Goal: Task Accomplishment & Management: Use online tool/utility

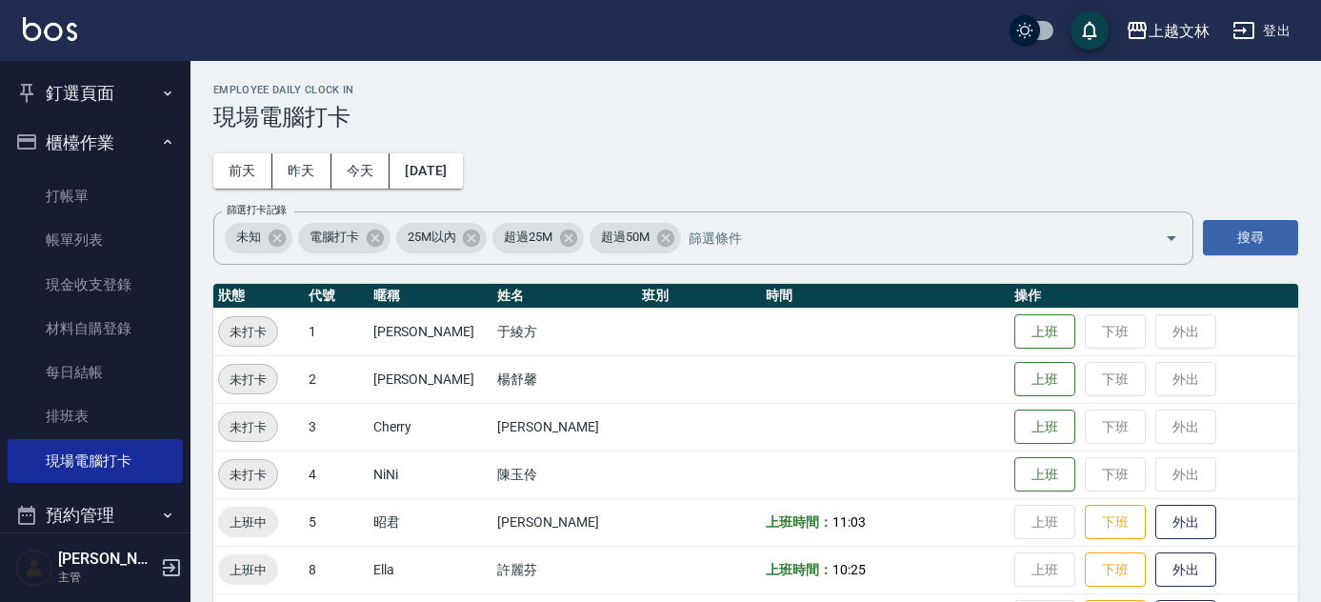
scroll to position [698, 0]
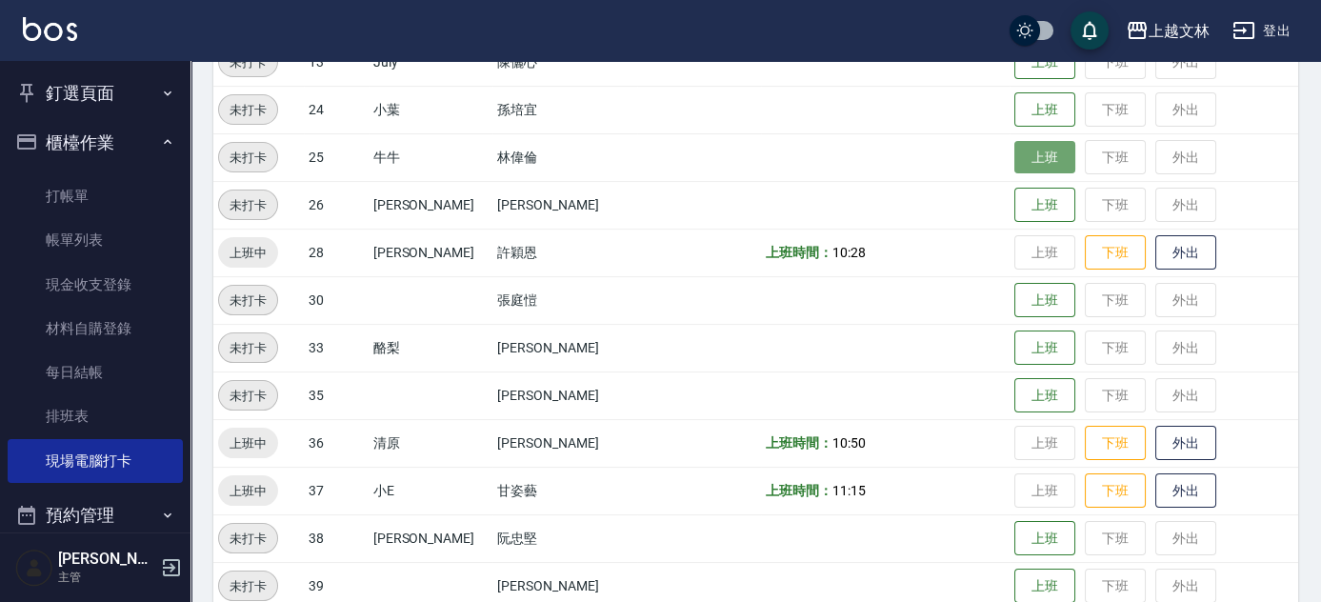
click at [1049, 154] on button "上班" at bounding box center [1045, 157] width 61 height 33
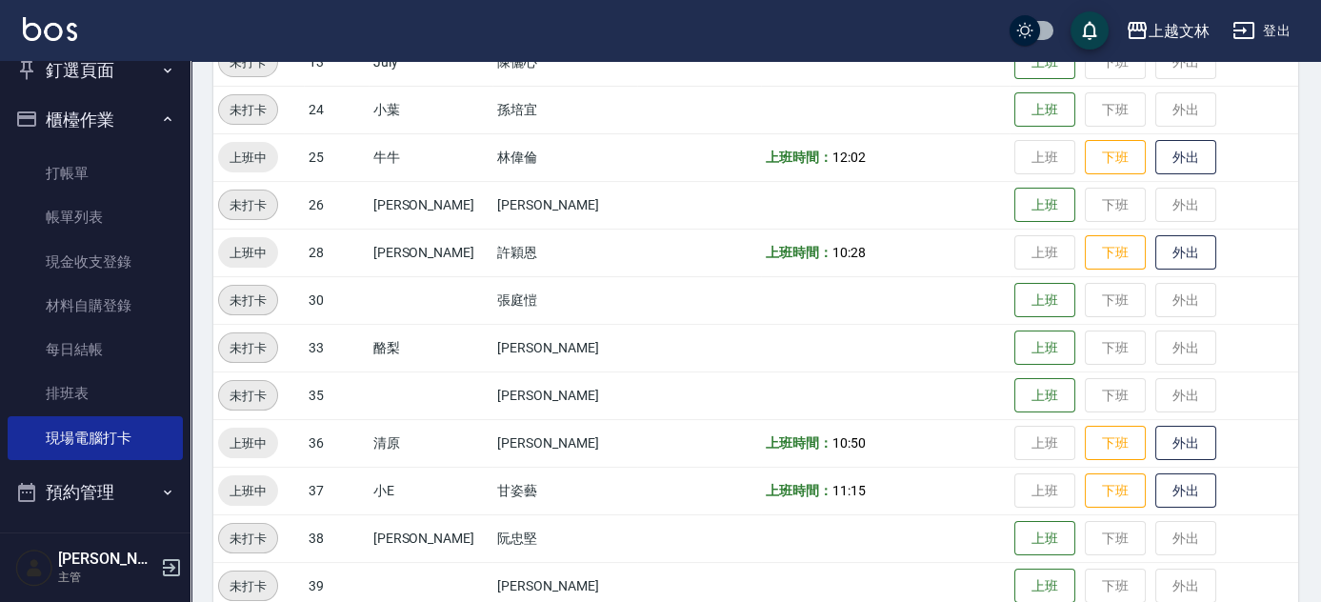
scroll to position [12, 0]
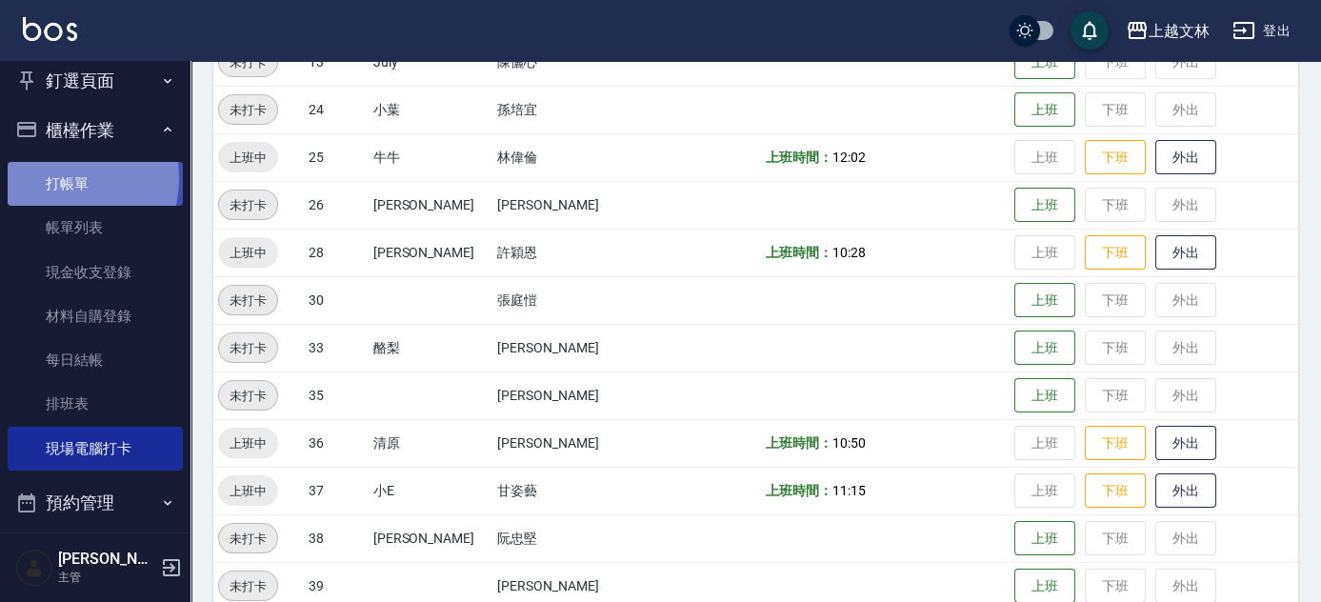
click at [56, 179] on link "打帳單" at bounding box center [95, 184] width 175 height 44
click at [60, 179] on link "打帳單" at bounding box center [95, 184] width 175 height 44
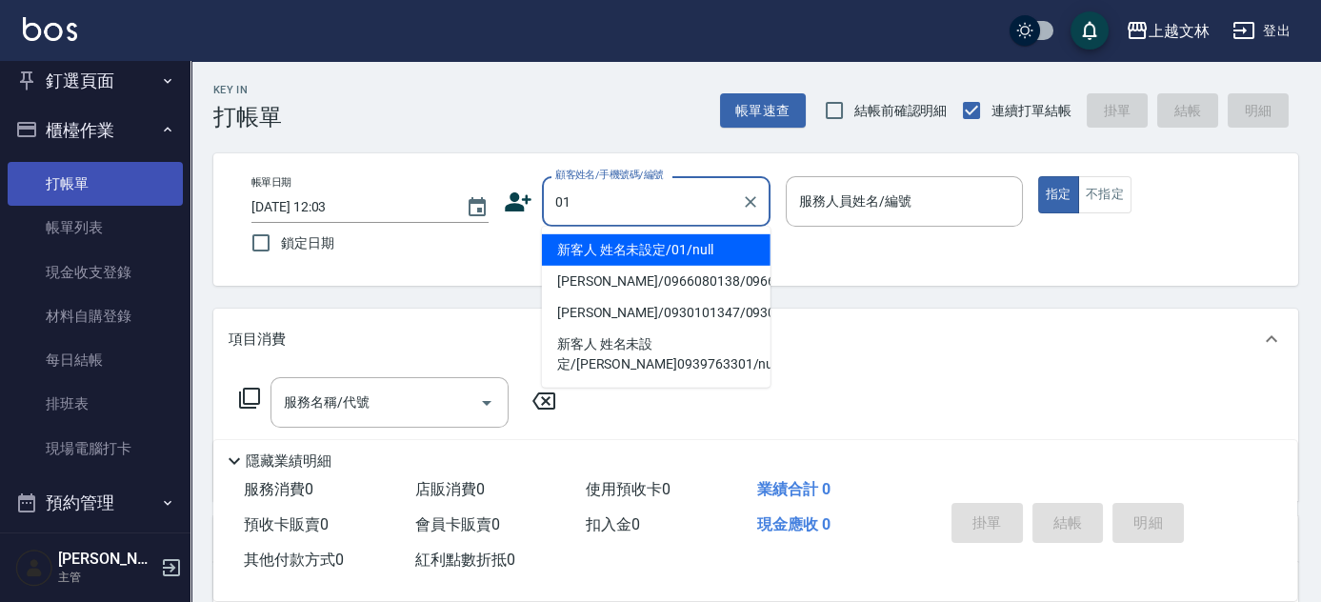
type input "新客人 姓名未設定/01/null"
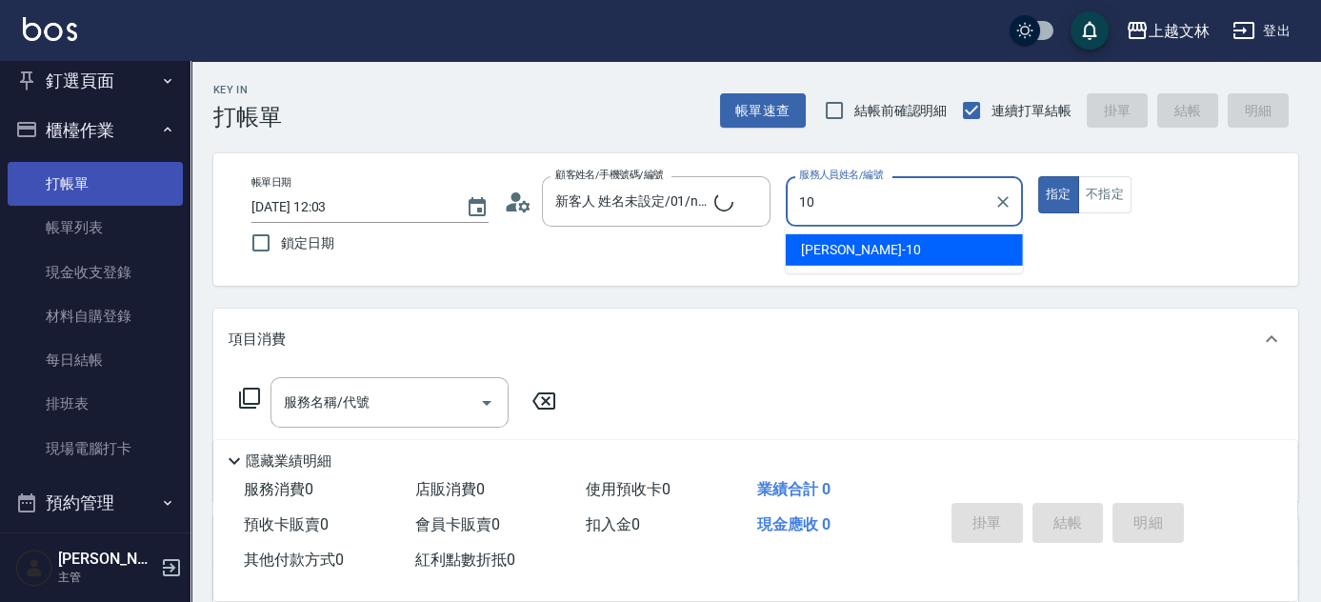
type input "[PERSON_NAME]-10"
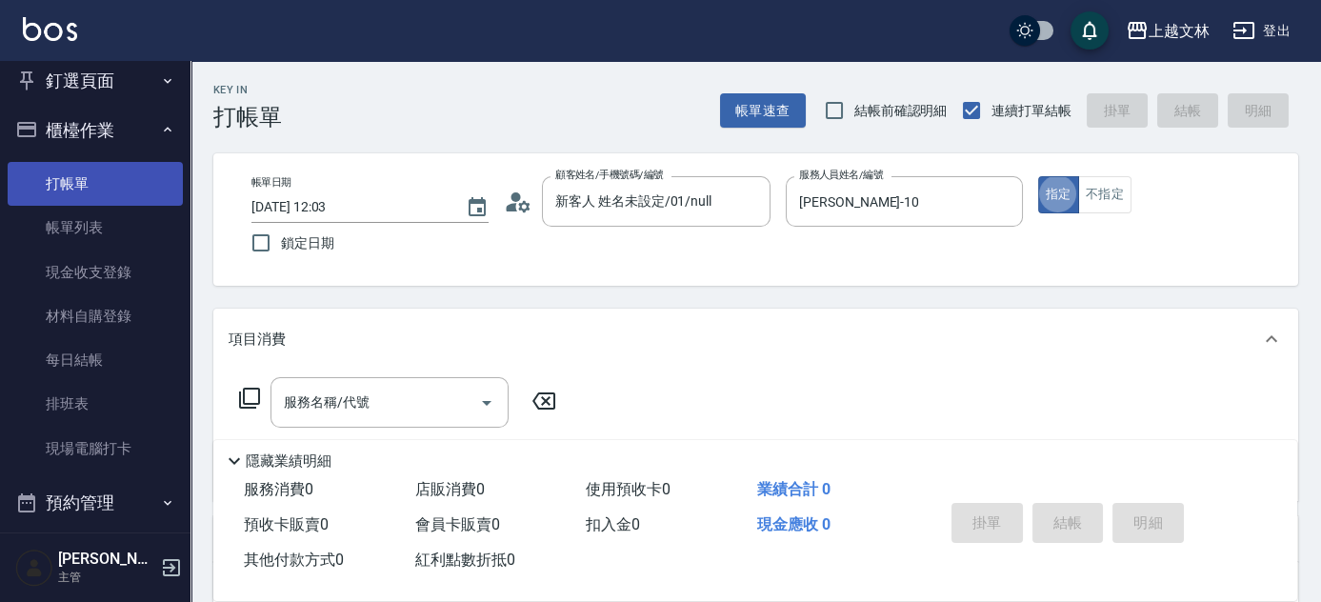
type button "true"
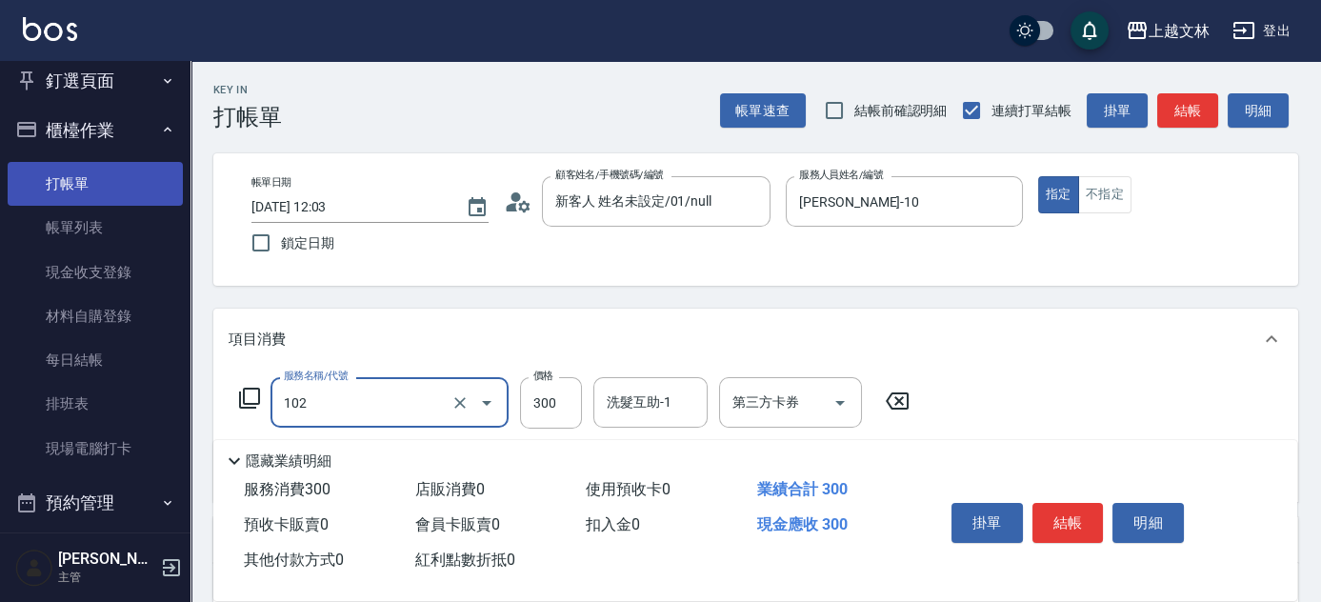
type input "精油洗髮(102)"
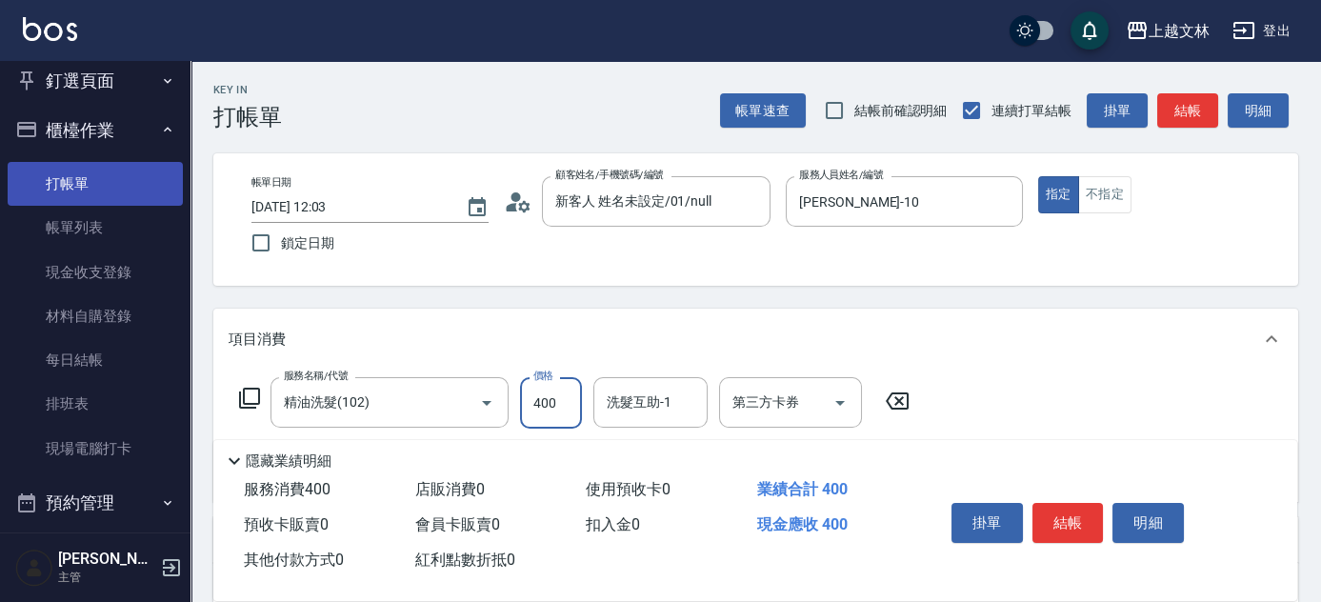
type input "400"
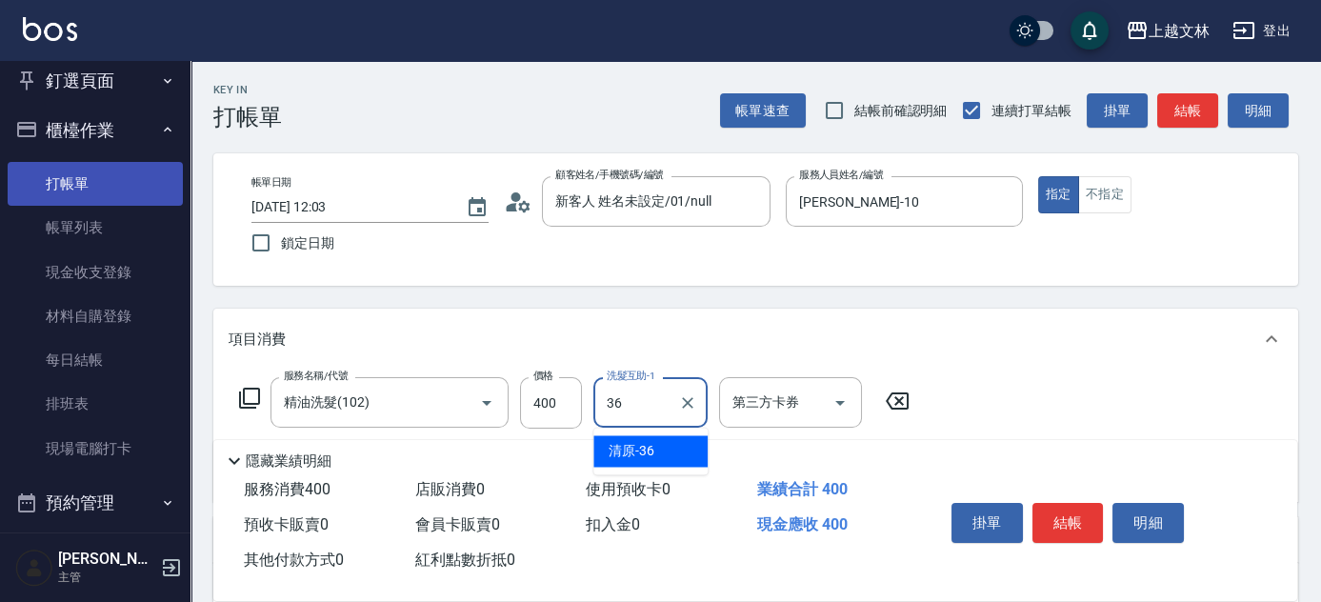
type input "清原-36"
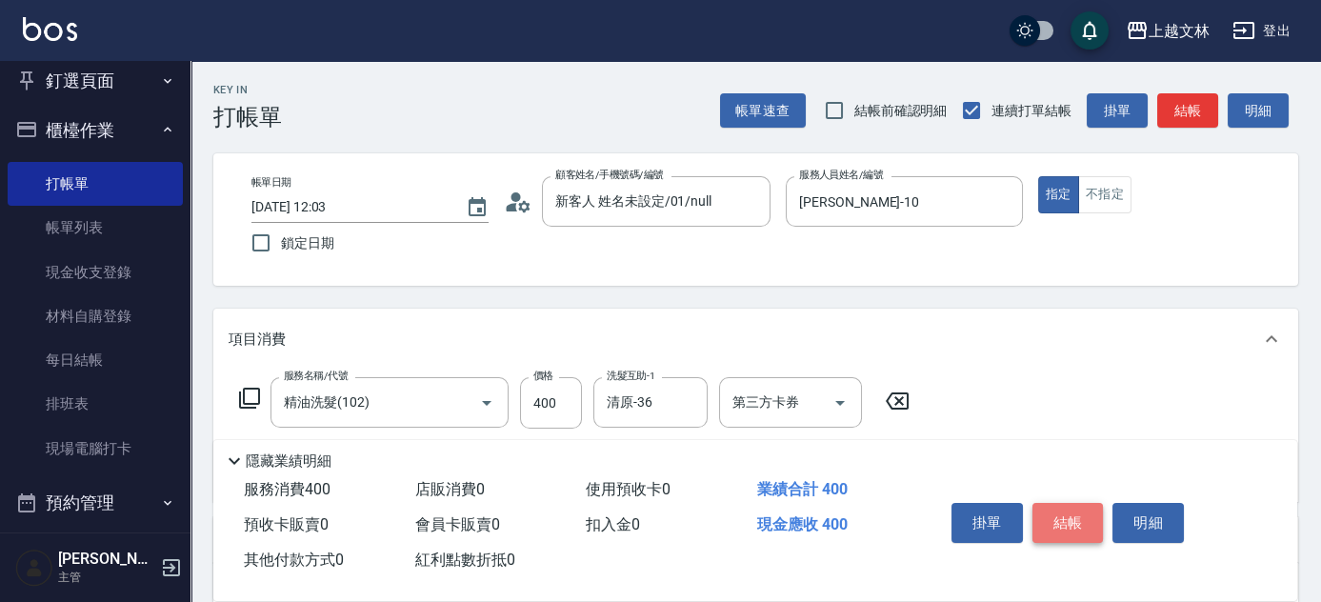
click at [1058, 520] on button "結帳" at bounding box center [1068, 523] width 71 height 40
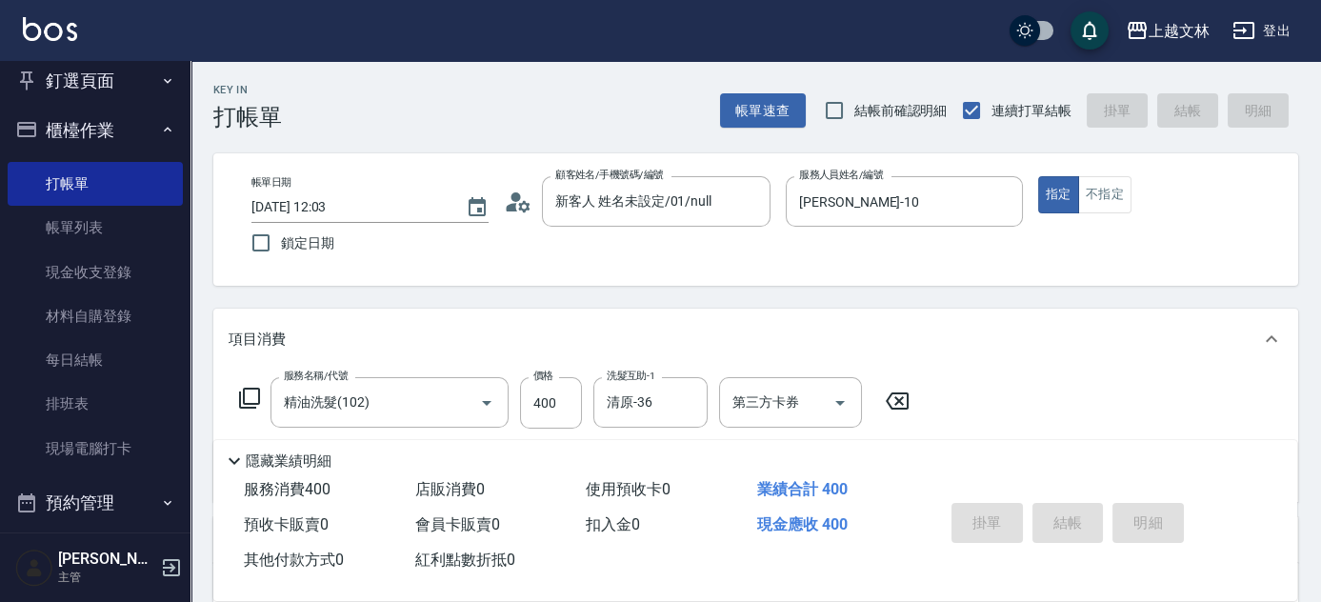
type input "[DATE] 12:23"
